Goal: Task Accomplishment & Management: Use online tool/utility

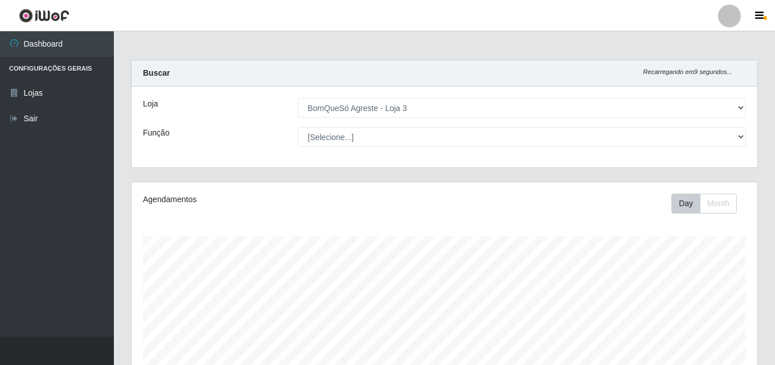
select select "215"
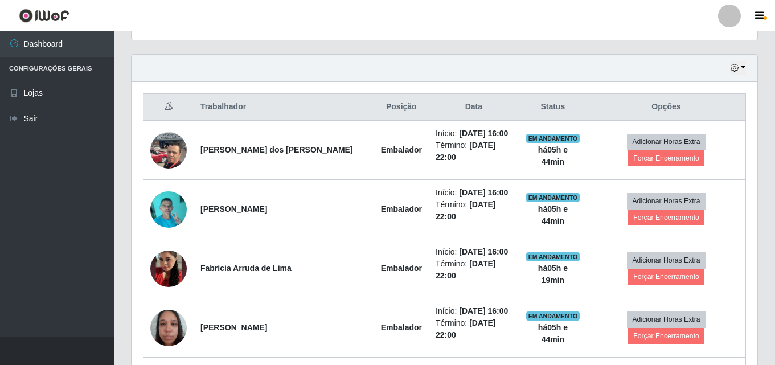
scroll to position [236, 626]
click at [728, 97] on th "Opções" at bounding box center [666, 107] width 158 height 27
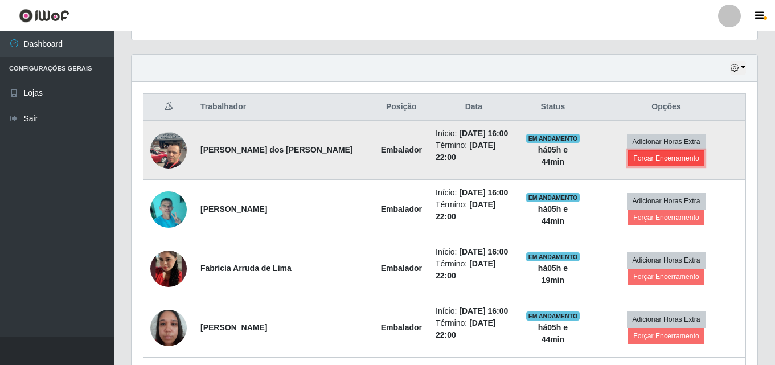
click at [704, 150] on button "Forçar Encerramento" at bounding box center [666, 158] width 76 height 16
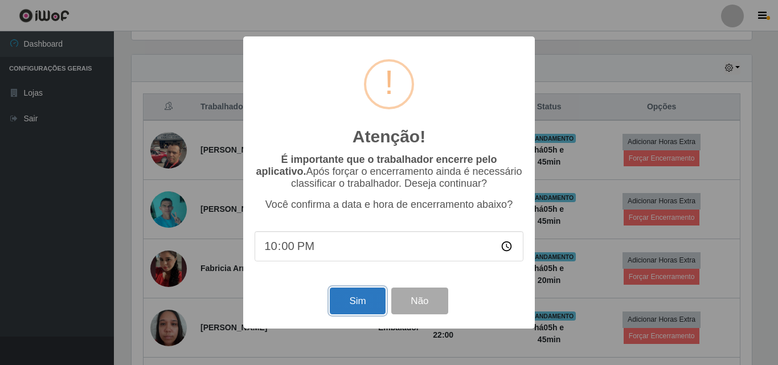
click at [368, 292] on button "Sim" at bounding box center [357, 301] width 55 height 27
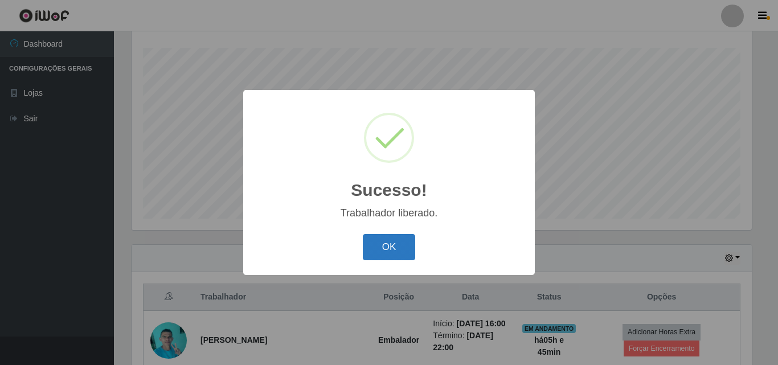
click at [388, 248] on button "OK" at bounding box center [389, 247] width 53 height 27
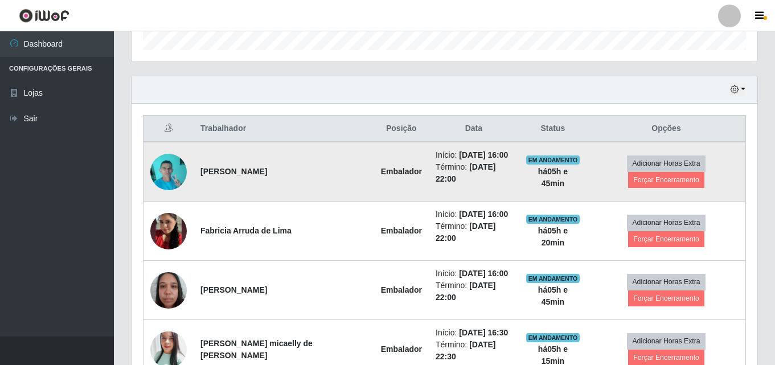
scroll to position [359, 0]
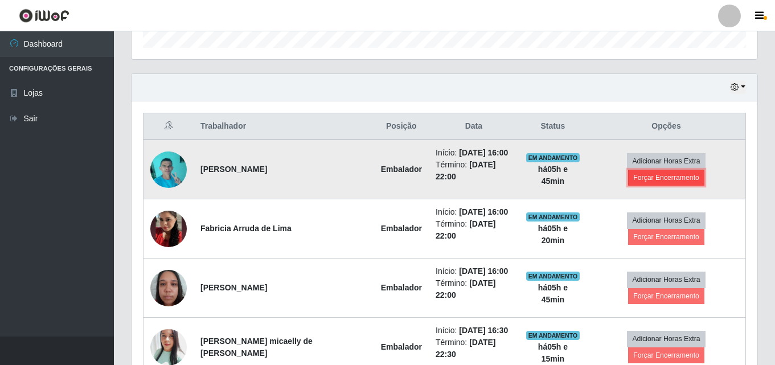
click at [704, 170] on button "Forçar Encerramento" at bounding box center [666, 178] width 76 height 16
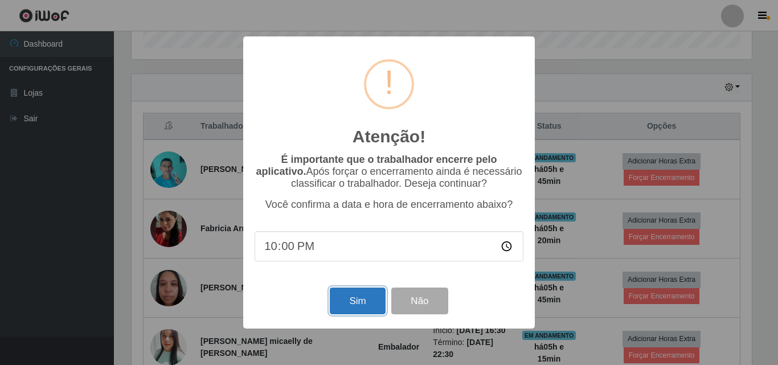
click at [375, 305] on button "Sim" at bounding box center [357, 301] width 55 height 27
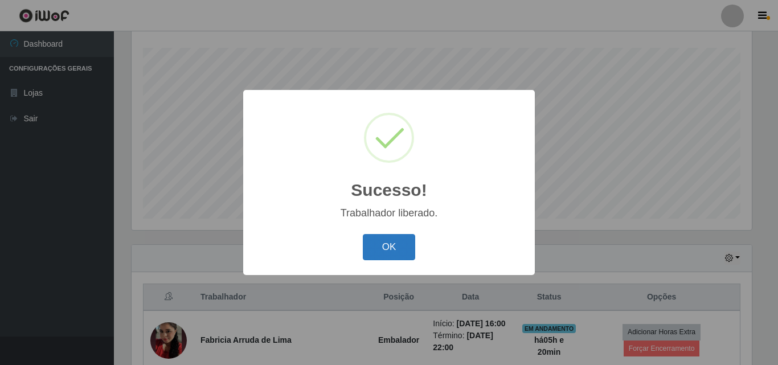
click at [369, 247] on button "OK" at bounding box center [389, 247] width 53 height 27
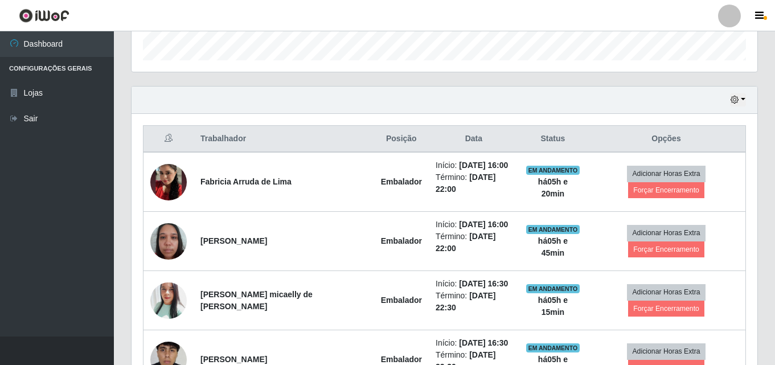
scroll to position [359, 0]
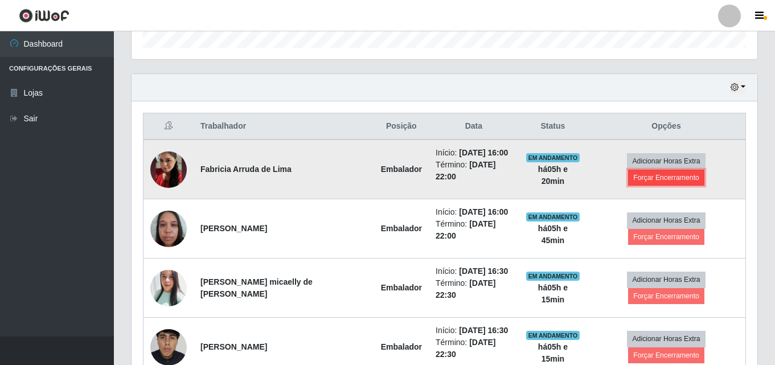
click at [700, 170] on button "Forçar Encerramento" at bounding box center [666, 178] width 76 height 16
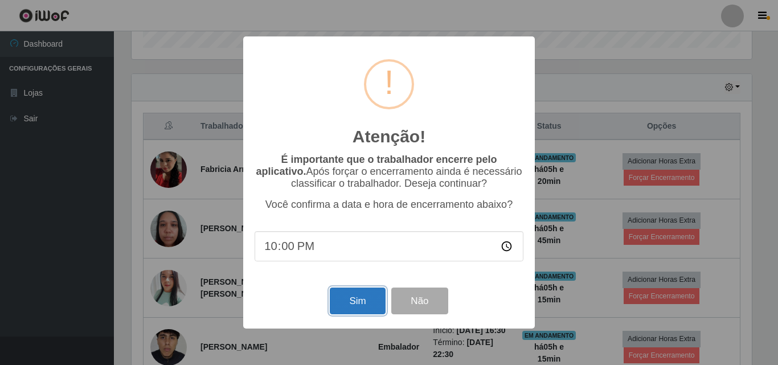
click at [376, 307] on button "Sim" at bounding box center [357, 301] width 55 height 27
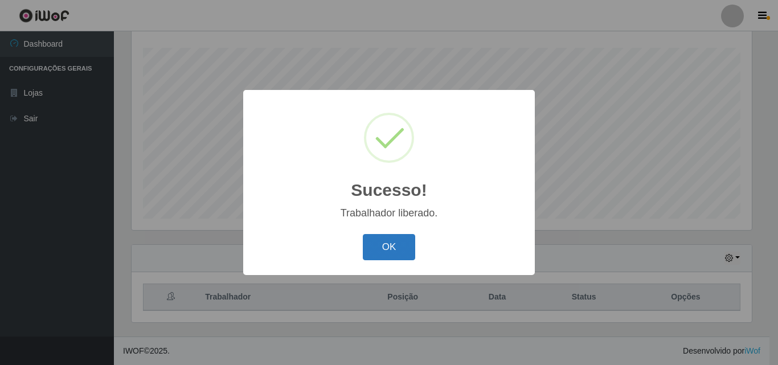
click at [380, 244] on button "OK" at bounding box center [389, 247] width 53 height 27
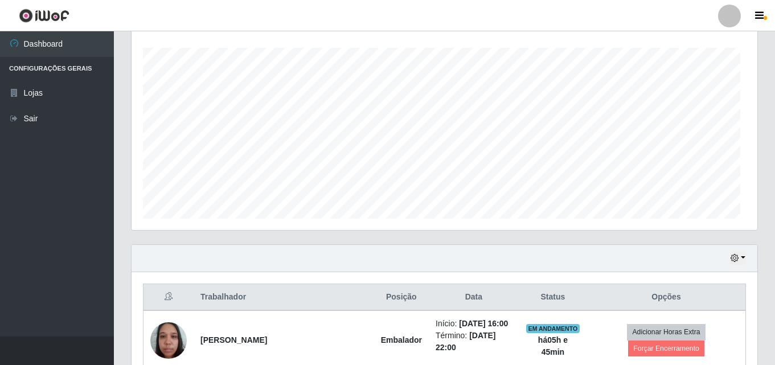
scroll to position [0, 0]
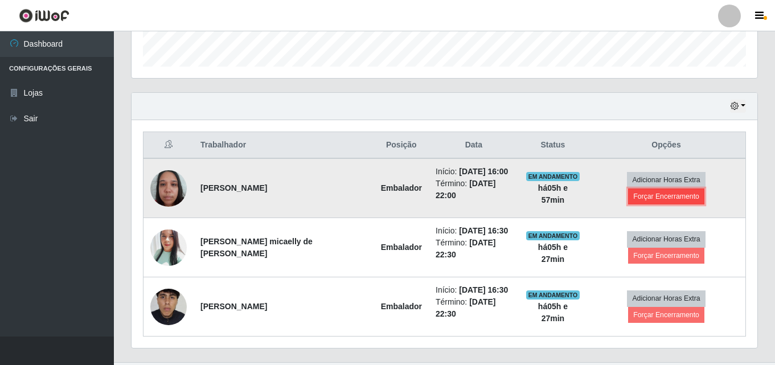
click at [695, 188] on button "Forçar Encerramento" at bounding box center [666, 196] width 76 height 16
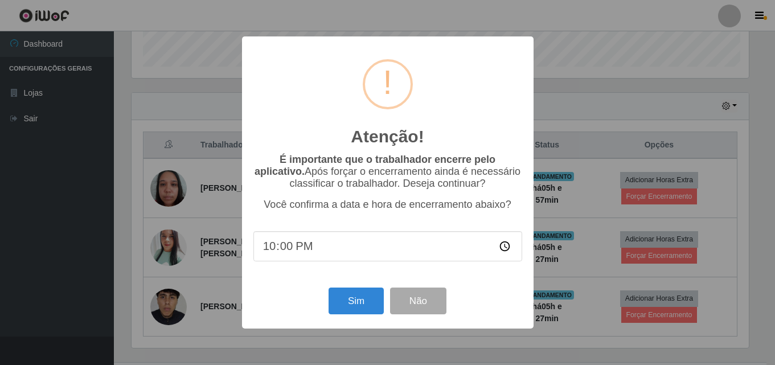
scroll to position [236, 620]
click at [343, 298] on button "Sim" at bounding box center [357, 301] width 55 height 27
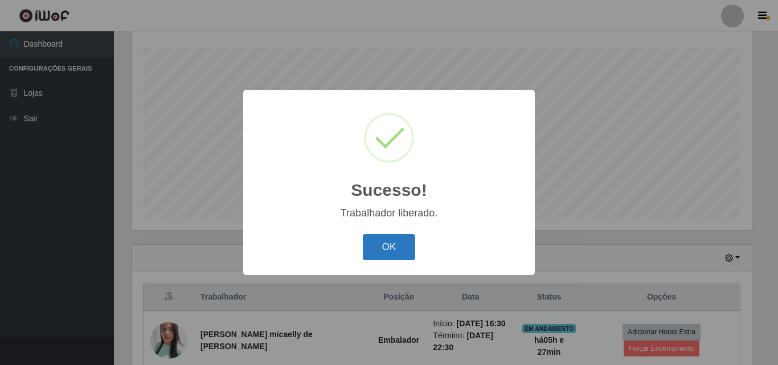
click at [383, 249] on button "OK" at bounding box center [389, 247] width 53 height 27
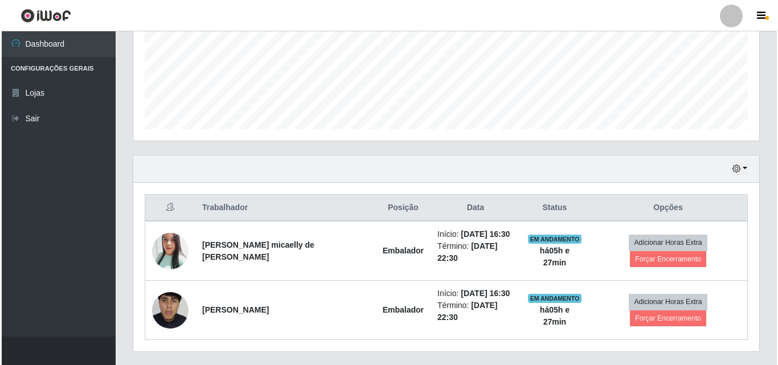
scroll to position [290, 0]
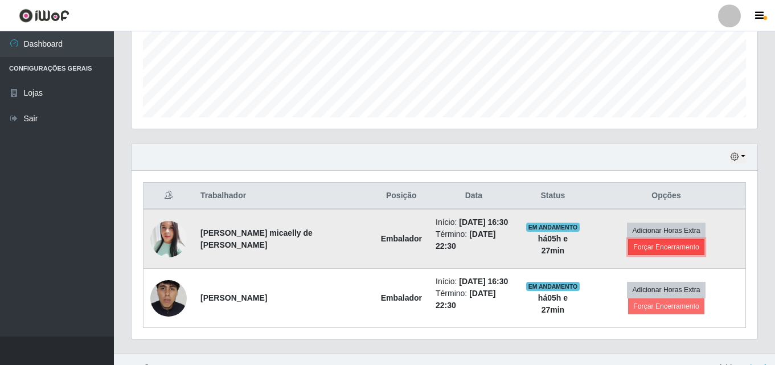
click at [677, 239] on button "Forçar Encerramento" at bounding box center [666, 247] width 76 height 16
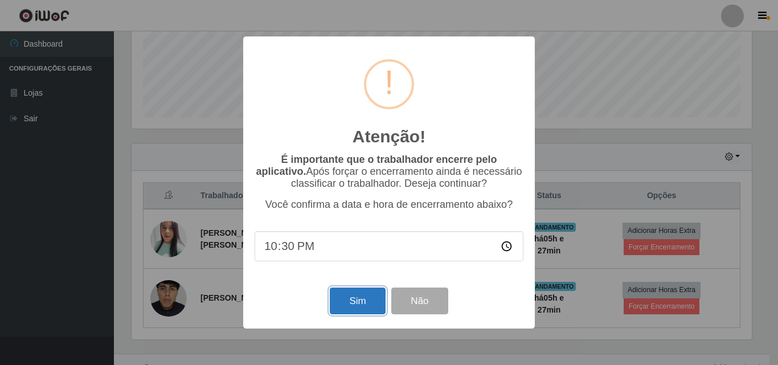
click at [371, 302] on button "Sim" at bounding box center [357, 301] width 55 height 27
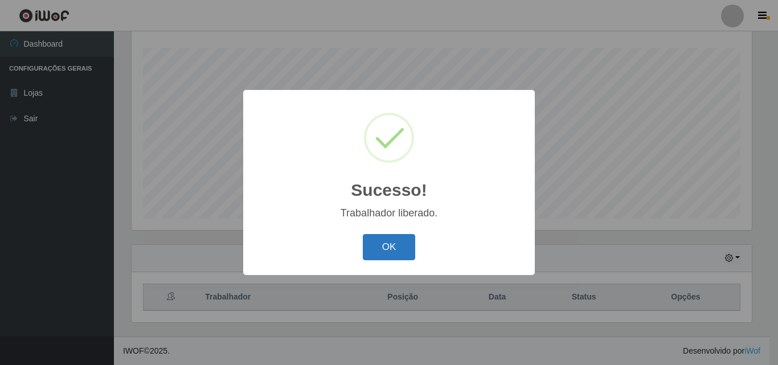
click at [376, 252] on button "OK" at bounding box center [389, 247] width 53 height 27
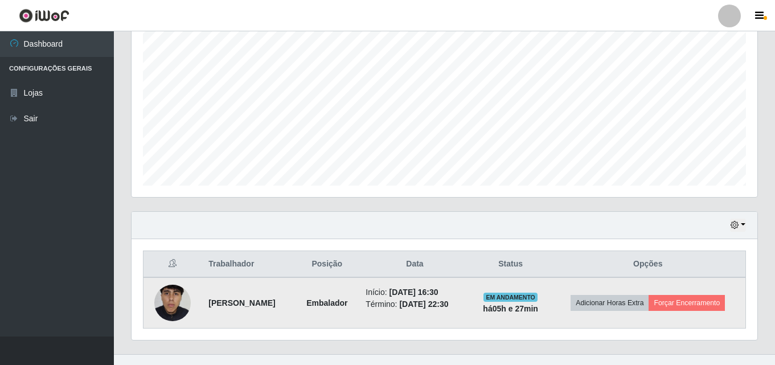
scroll to position [239, 0]
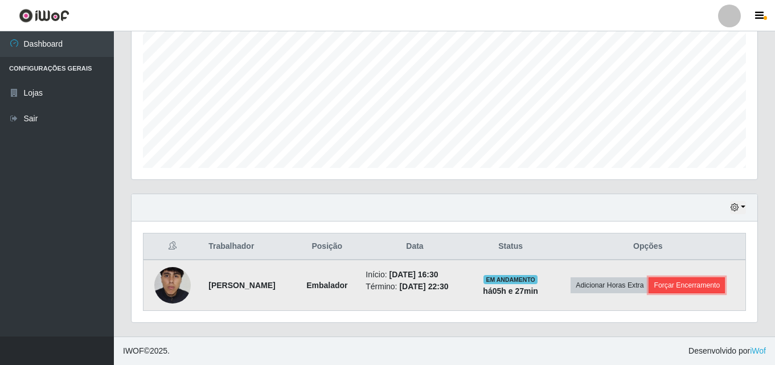
click at [706, 286] on button "Forçar Encerramento" at bounding box center [686, 285] width 76 height 16
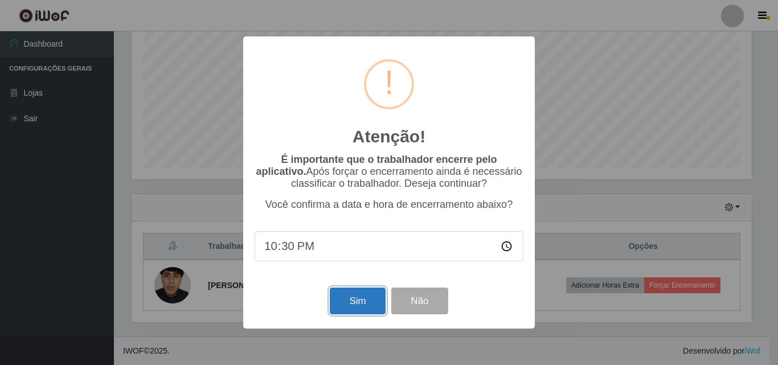
click at [365, 305] on button "Sim" at bounding box center [357, 301] width 55 height 27
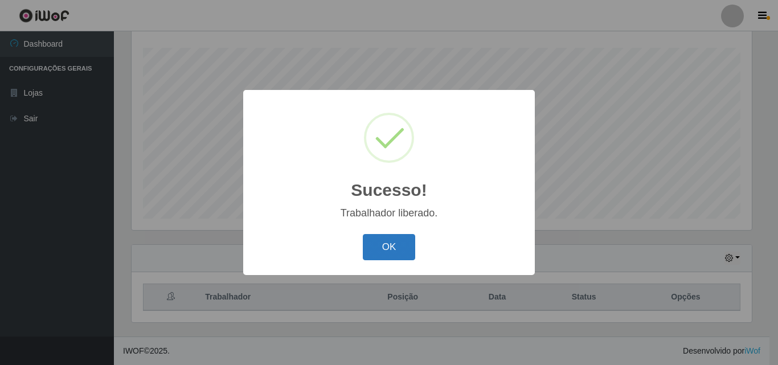
click at [382, 247] on button "OK" at bounding box center [389, 247] width 53 height 27
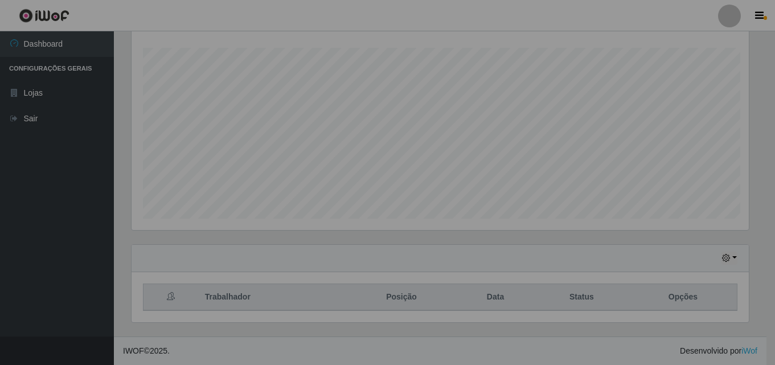
scroll to position [236, 626]
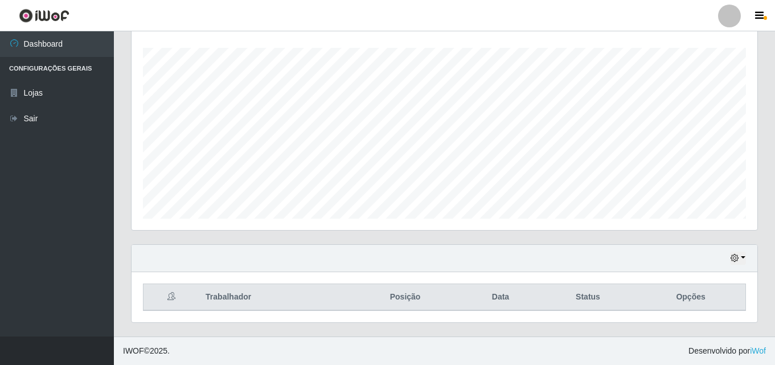
drag, startPoint x: 383, startPoint y: 247, endPoint x: 239, endPoint y: 351, distance: 177.8
